Goal: Transaction & Acquisition: Subscribe to service/newsletter

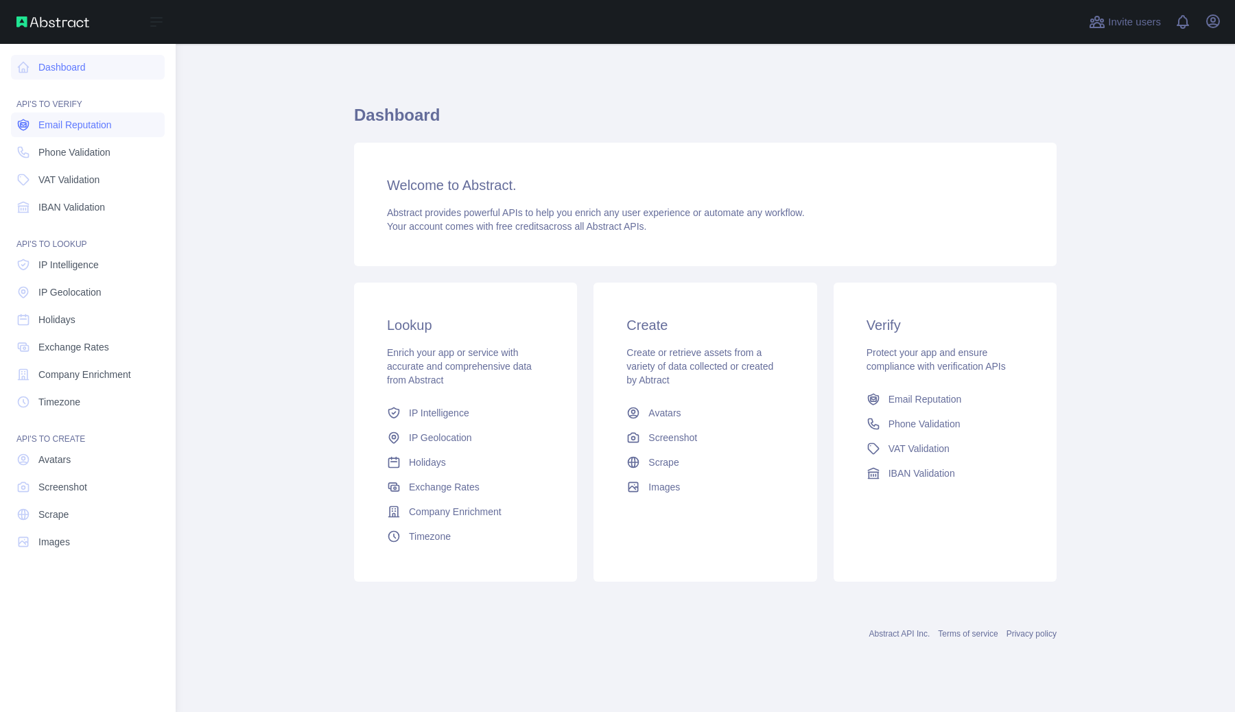
click at [100, 121] on span "Email Reputation" at bounding box center [74, 125] width 73 height 14
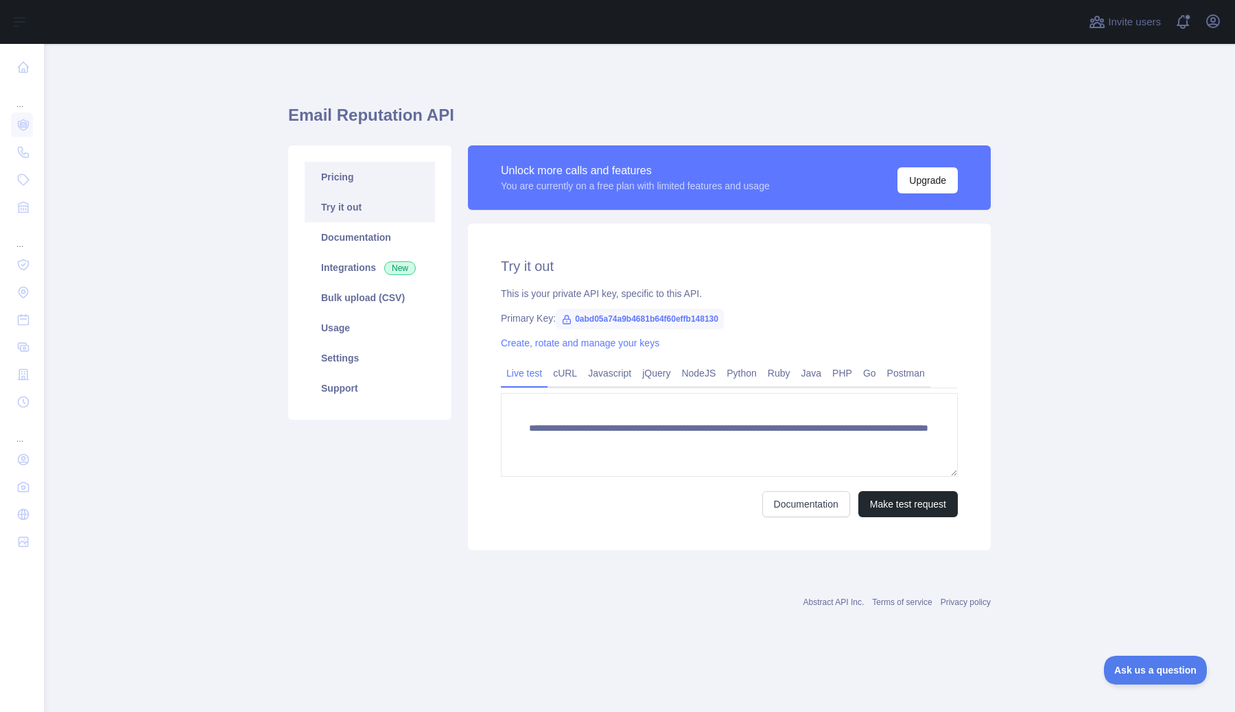
click at [375, 186] on link "Pricing" at bounding box center [370, 177] width 130 height 30
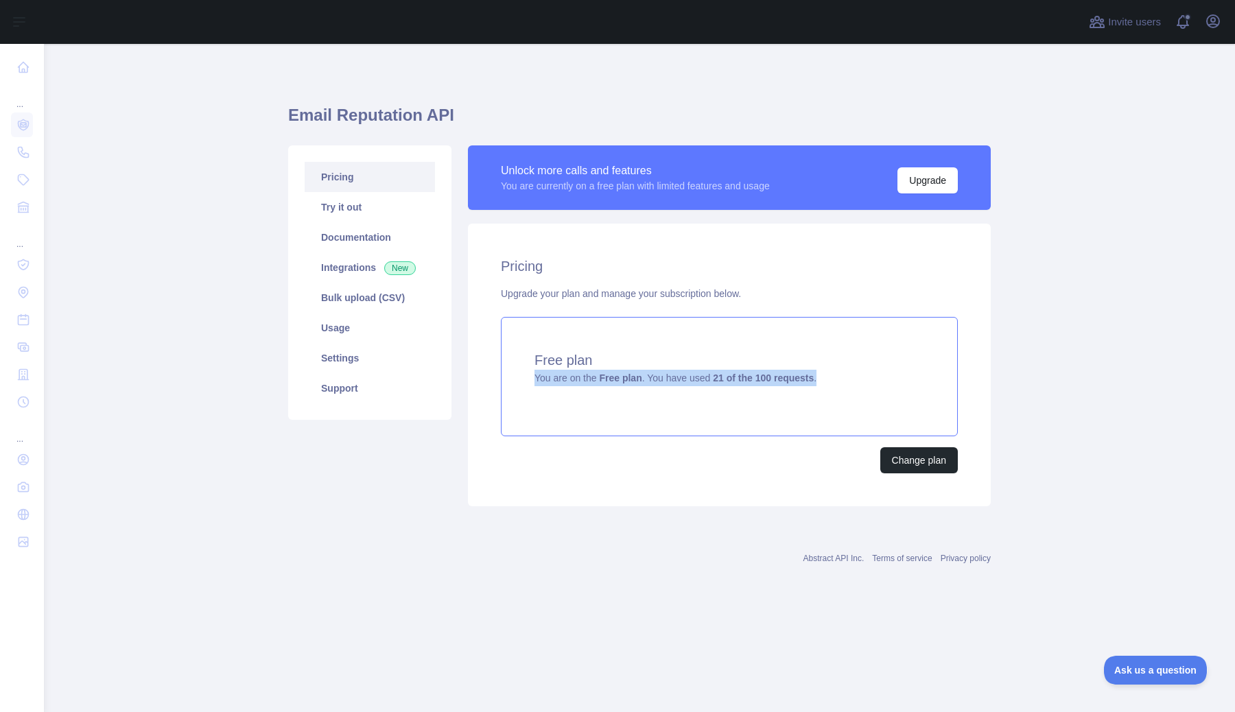
drag, startPoint x: 836, startPoint y: 379, endPoint x: 532, endPoint y: 377, distance: 303.2
click at [532, 377] on div "Free plan You are on the Free plan . You have used 21 of the 100 requests ." at bounding box center [729, 376] width 457 height 119
drag, startPoint x: 827, startPoint y: 377, endPoint x: 533, endPoint y: 383, distance: 293.7
click at [533, 383] on div "Free plan You are on the Free plan . You have used 21 of the 100 requests ." at bounding box center [729, 376] width 457 height 119
copy div "Free plan You are on the Free plan . You have used 21 of the 100 requests ."
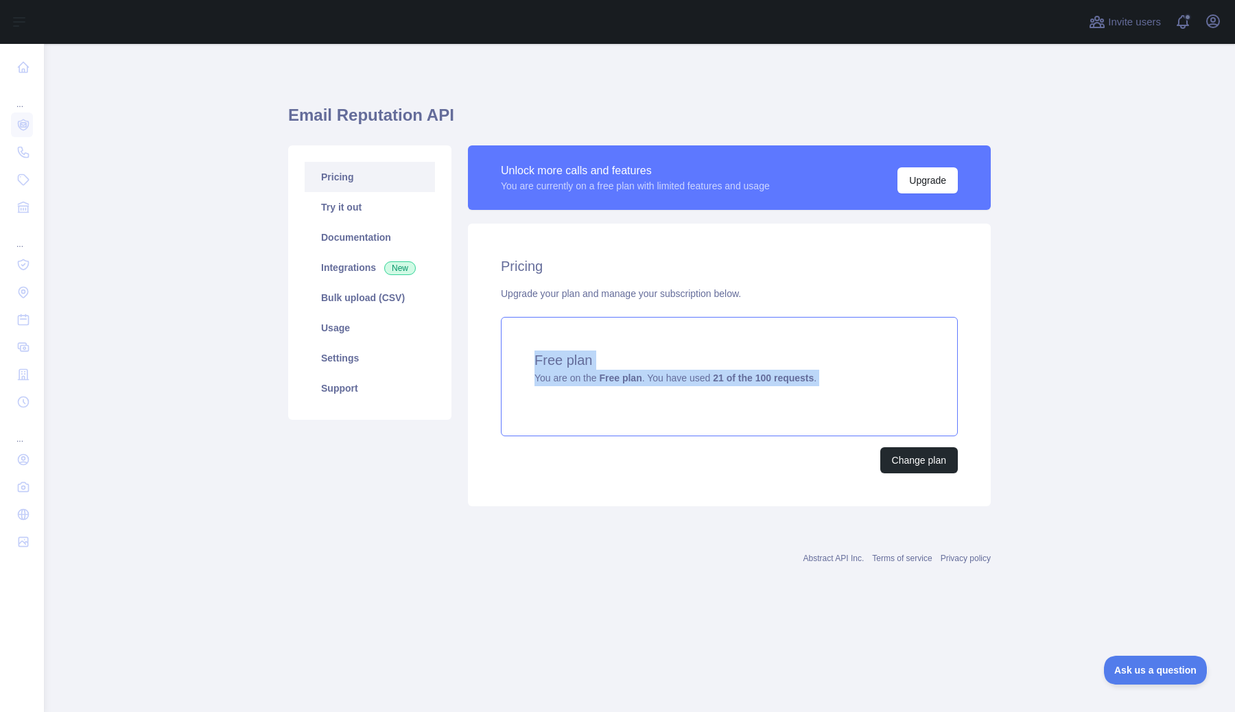
drag, startPoint x: 533, startPoint y: 360, endPoint x: 694, endPoint y: 388, distance: 163.7
click at [694, 388] on div "Free plan You are on the Free plan . You have used 21 of the 100 requests ." at bounding box center [729, 376] width 457 height 119
